Goal: Information Seeking & Learning: Learn about a topic

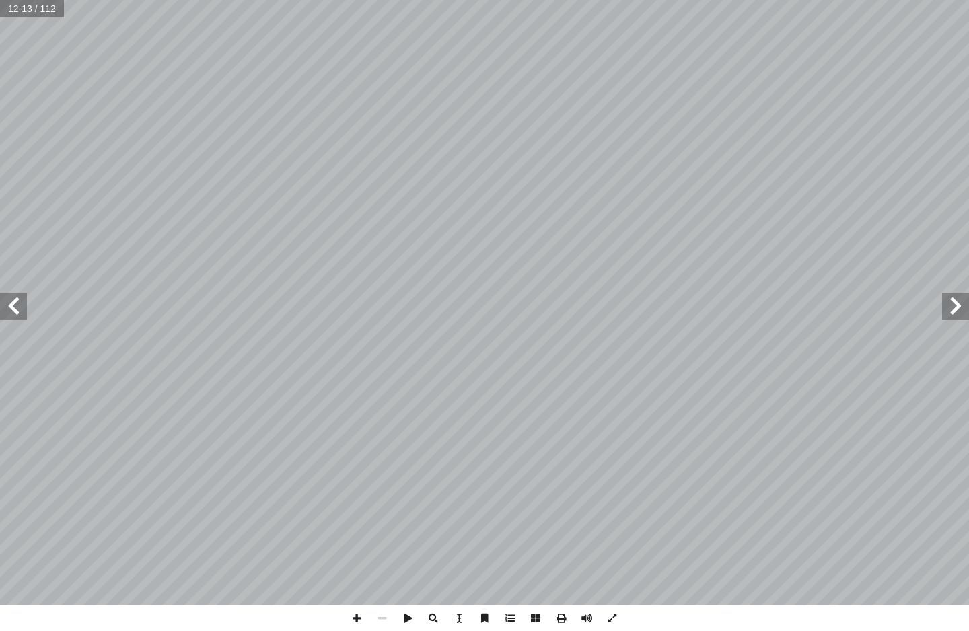
click at [957, 305] on span at bounding box center [955, 306] width 27 height 27
click at [962, 307] on span at bounding box center [955, 306] width 27 height 27
click at [958, 306] on span at bounding box center [955, 306] width 27 height 27
click at [961, 307] on span at bounding box center [955, 306] width 27 height 27
click at [948, 309] on span at bounding box center [955, 306] width 27 height 27
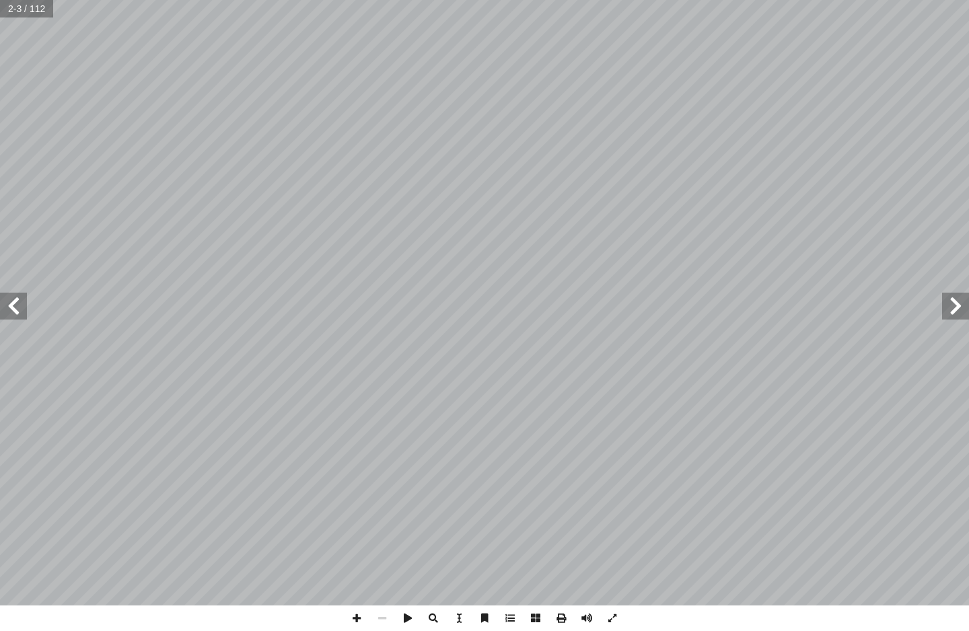
click at [1, 318] on span at bounding box center [13, 306] width 27 height 27
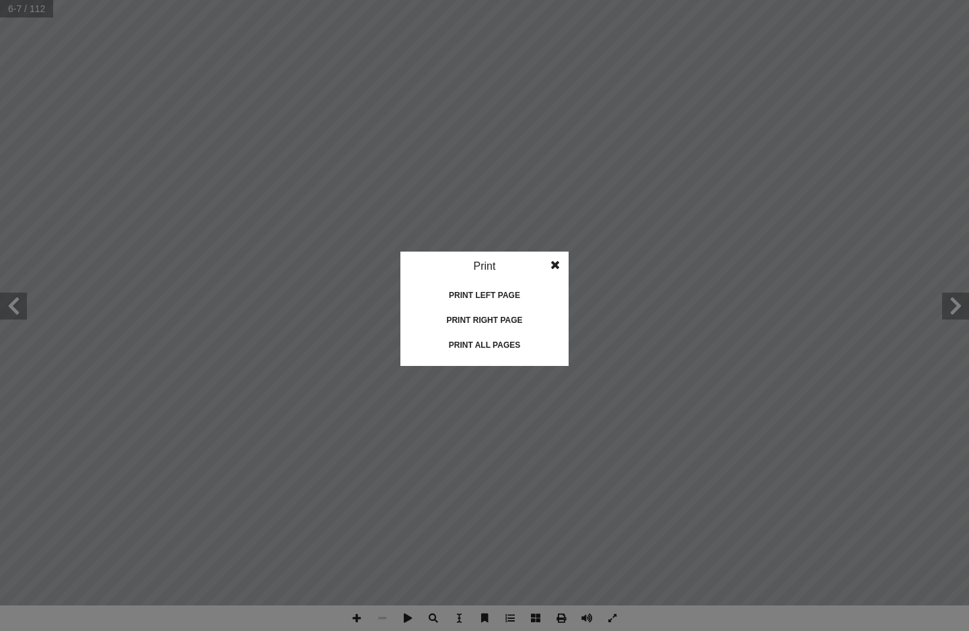
click at [529, 338] on div "Print all pages" at bounding box center [484, 345] width 135 height 22
